Goal: Transaction & Acquisition: Purchase product/service

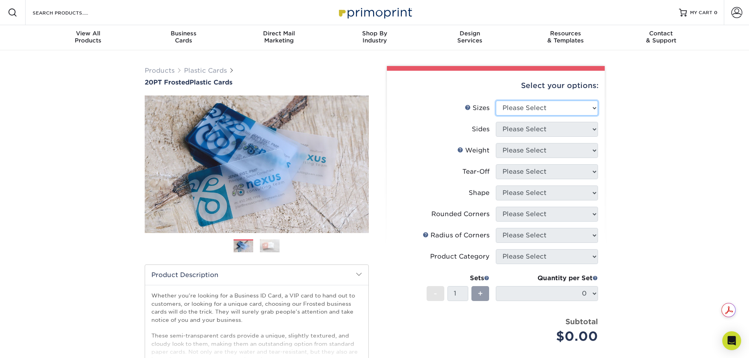
click at [519, 110] on select "Please Select 2" x 3.5" 2" x 8" 2.12" x 3.375" 2.5" x 2.5" 4.25" x 6"" at bounding box center [547, 108] width 102 height 15
select select "2.00x3.50"
click at [496, 101] on select "Please Select 2" x 3.5" 2" x 8" 2.12" x 3.375" 2.5" x 2.5" 4.25" x 6"" at bounding box center [547, 108] width 102 height 15
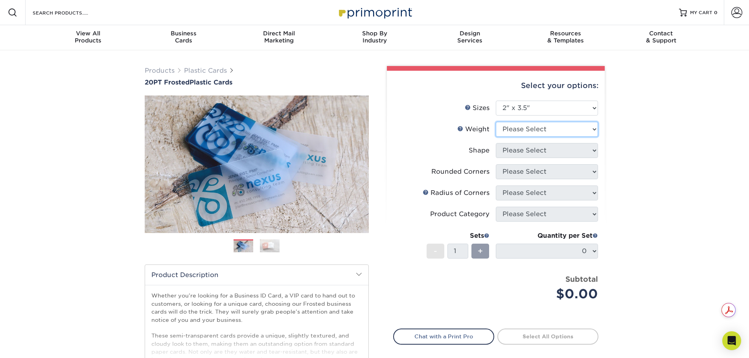
click at [527, 130] on select "Please Select 20PT Frosted Plastic 20PT Frosted Plastic" at bounding box center [547, 129] width 102 height 15
select select "20PT Frosted Plastic"
click at [496, 122] on select "Please Select 20PT Frosted Plastic 20PT Frosted Plastic" at bounding box center [547, 129] width 102 height 15
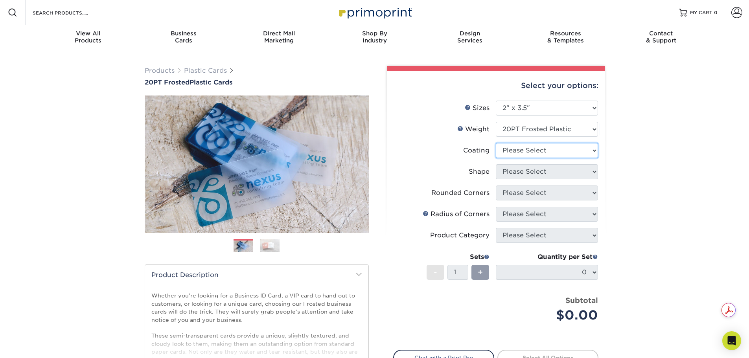
click at [529, 151] on select at bounding box center [547, 150] width 102 height 15
click at [496, 143] on select at bounding box center [547, 150] width 102 height 15
click at [531, 153] on select at bounding box center [547, 150] width 102 height 15
select select "3e7618de-abca-4bda-9f97-8b9129e913d8"
click at [496, 143] on select at bounding box center [547, 150] width 102 height 15
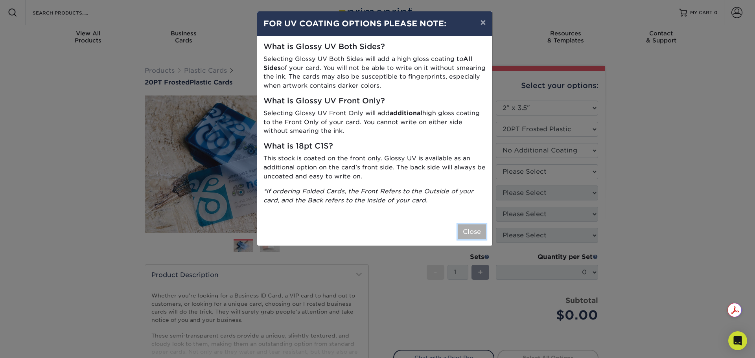
click at [480, 233] on button "Close" at bounding box center [472, 231] width 28 height 15
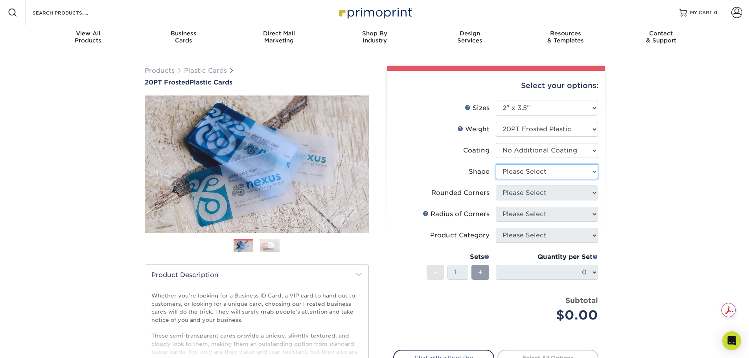
click at [548, 174] on select "Please Select Oval Standard" at bounding box center [547, 171] width 102 height 15
select select "standard"
click at [496, 164] on select "Please Select Oval Standard" at bounding box center [547, 171] width 102 height 15
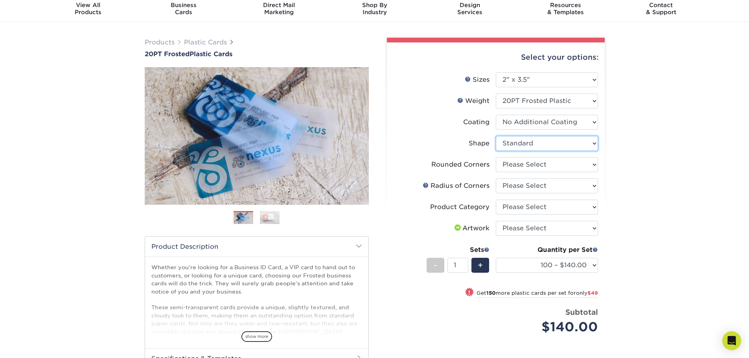
scroll to position [39, 0]
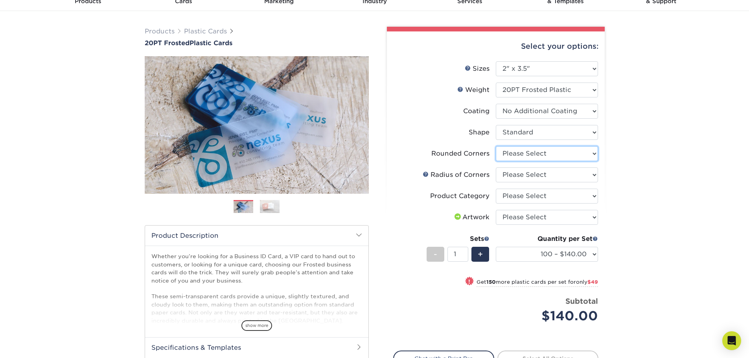
click at [568, 158] on select "Please Select Yes - Round 4 Corners" at bounding box center [547, 153] width 102 height 15
select select "7672df9e-0e0a-464d-8e1f-920c575e4da3"
click at [496, 146] on select "Please Select Yes - Round 4 Corners" at bounding box center [547, 153] width 102 height 15
click at [559, 177] on select "Please Select Rounded 1/8" Rounded 1/4"" at bounding box center [547, 174] width 102 height 15
select select "479fbfe7-6a0c-4895-8c9a-81739b7486c9"
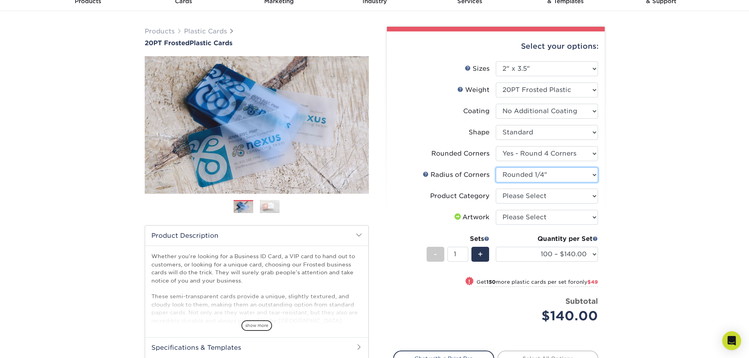
click at [496, 167] on select "Please Select Rounded 1/8" Rounded 1/4"" at bounding box center [547, 174] width 102 height 15
click at [549, 196] on select "Please Select Business Cards" at bounding box center [547, 196] width 102 height 15
select select "3b5148f1-0588-4f88-a218-97bcfdce65c1"
click at [496, 189] on select "Please Select Business Cards" at bounding box center [547, 196] width 102 height 15
click at [543, 217] on select "Please Select I will upload files I need a design - $100" at bounding box center [547, 217] width 102 height 15
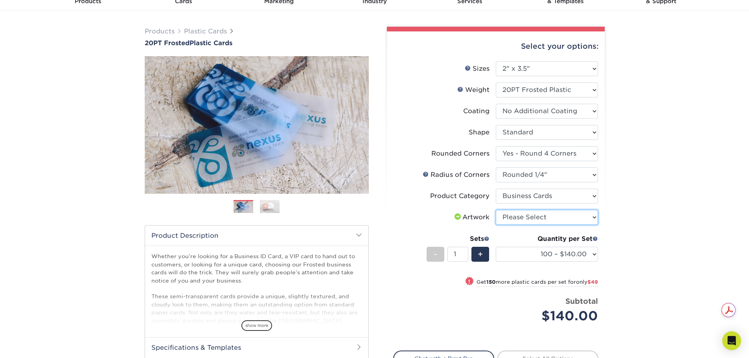
select select "upload"
click at [496, 210] on select "Please Select I will upload files I need a design - $100" at bounding box center [547, 217] width 102 height 15
